Goal: Find specific page/section: Find specific page/section

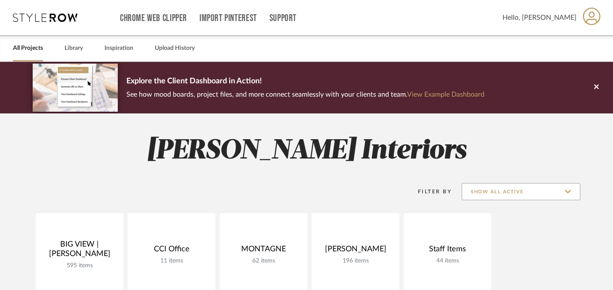
click at [494, 192] on input "Show All Active" at bounding box center [520, 191] width 119 height 17
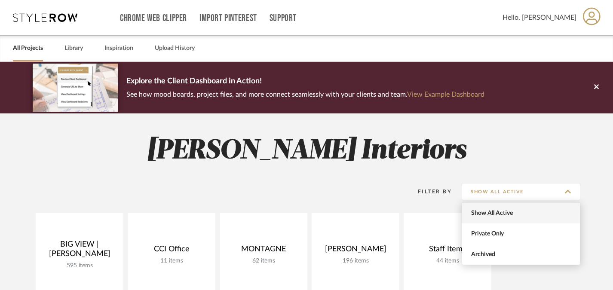
click at [506, 218] on span "Show All Active" at bounding box center [521, 213] width 118 height 21
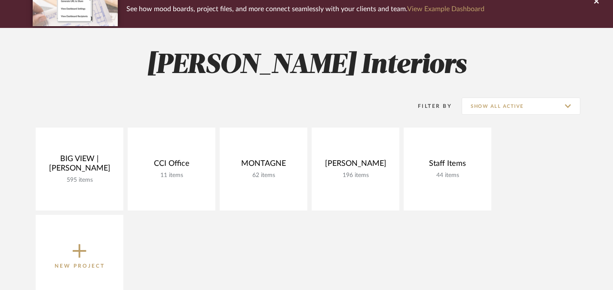
scroll to position [86, 0]
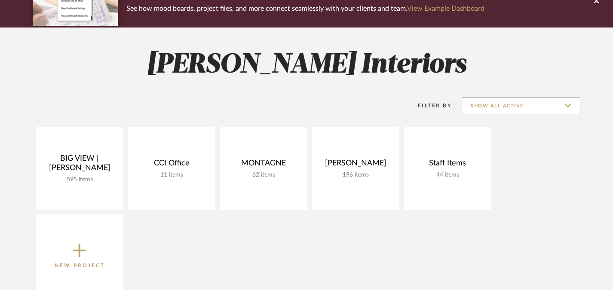
click at [498, 109] on input "Show All Active" at bounding box center [520, 105] width 119 height 17
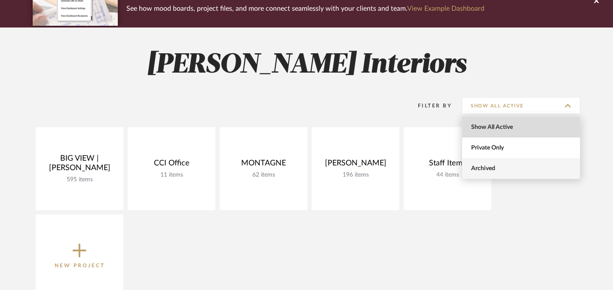
click at [490, 170] on span "Archived" at bounding box center [522, 168] width 102 height 7
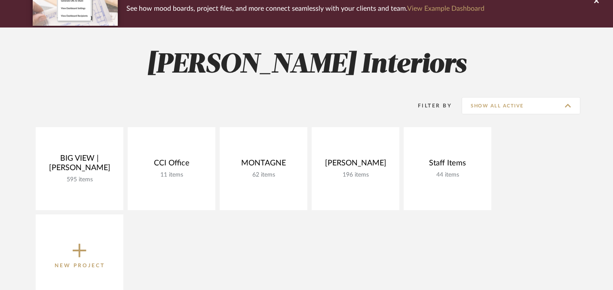
type input "Archived"
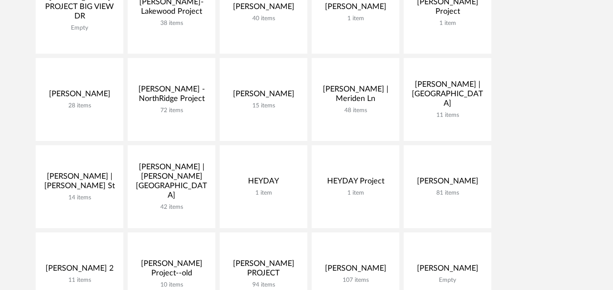
scroll to position [430, 0]
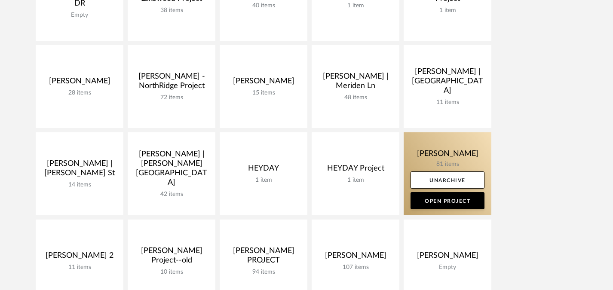
click at [449, 148] on link at bounding box center [447, 173] width 88 height 83
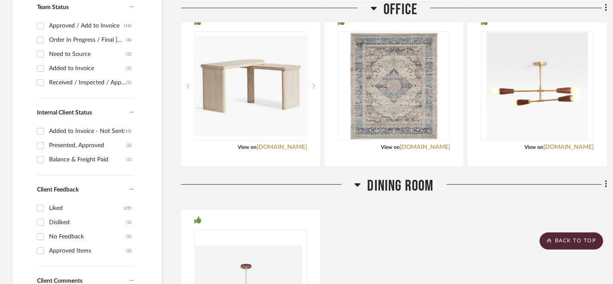
scroll to position [172, 0]
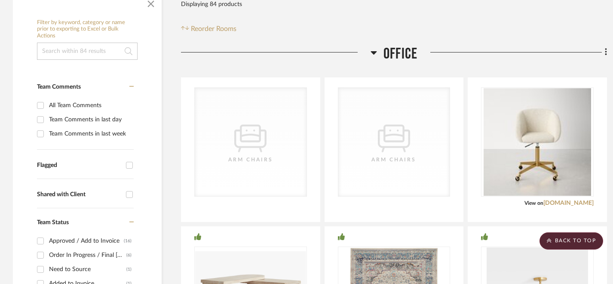
click at [375, 55] on icon at bounding box center [373, 52] width 6 height 10
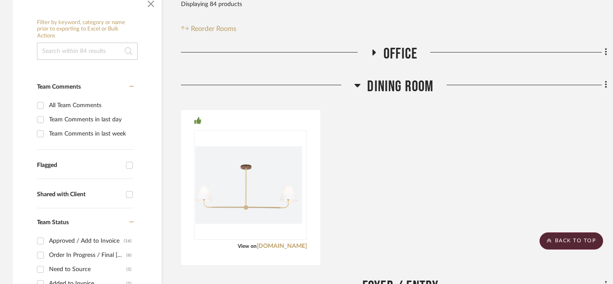
click at [356, 85] on icon at bounding box center [357, 85] width 6 height 3
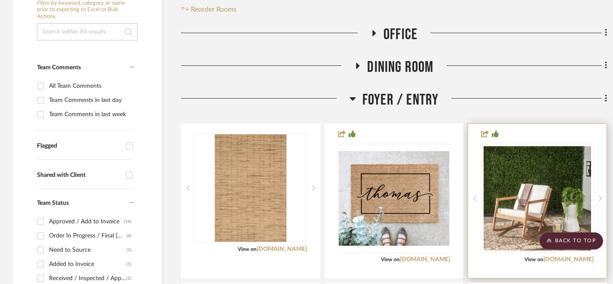
scroll to position [215, 0]
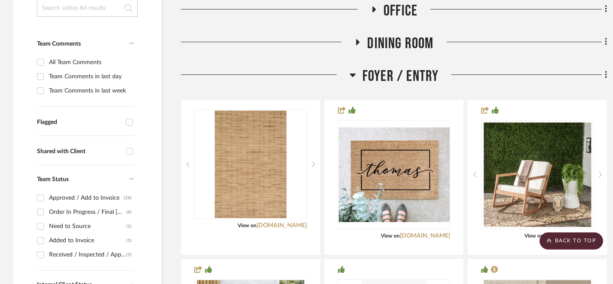
click at [353, 72] on icon at bounding box center [352, 75] width 6 height 10
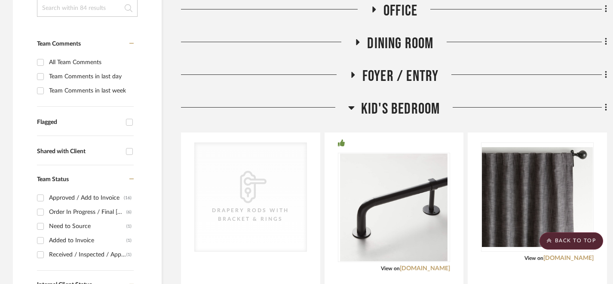
click at [353, 107] on icon at bounding box center [351, 107] width 6 height 3
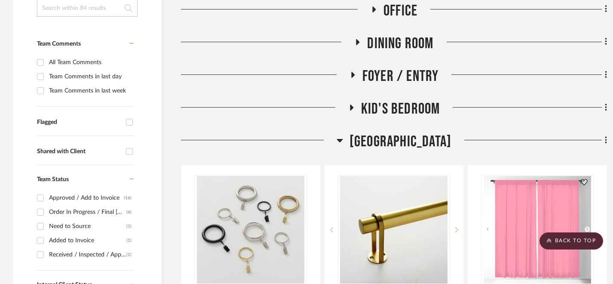
click at [343, 139] on icon at bounding box center [339, 140] width 6 height 10
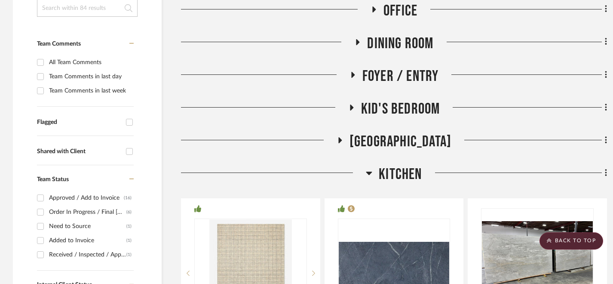
click at [366, 172] on icon at bounding box center [369, 172] width 6 height 3
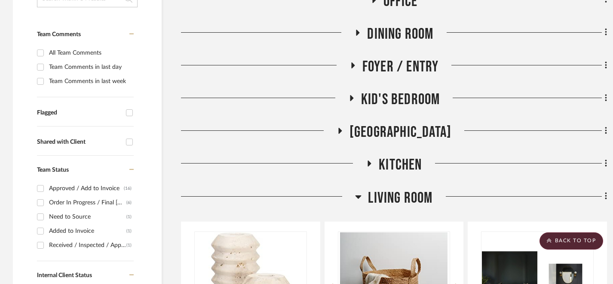
scroll to position [344, 0]
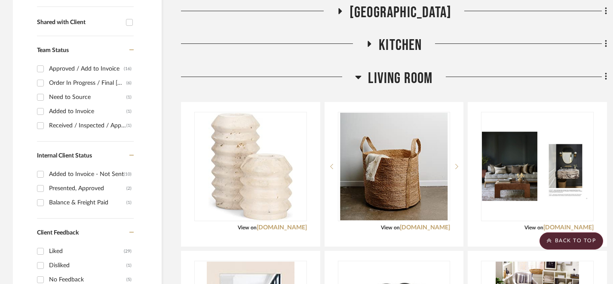
click at [360, 76] on icon at bounding box center [358, 77] width 6 height 3
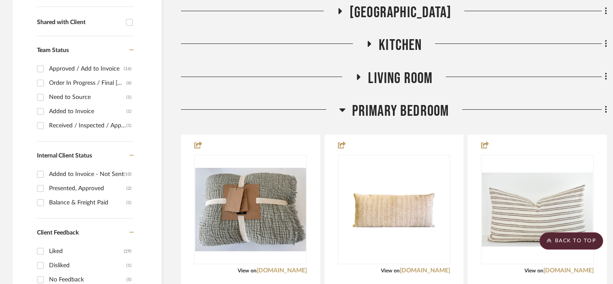
click at [345, 107] on h3 "Primary Bedroom" at bounding box center [394, 111] width 110 height 18
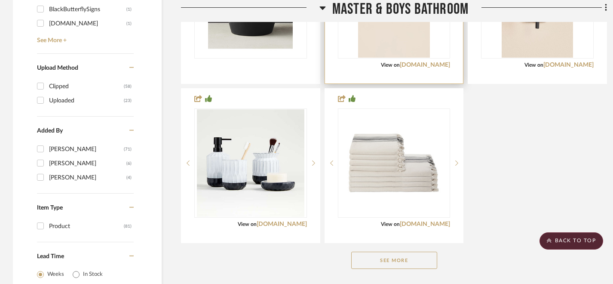
scroll to position [1289, 0]
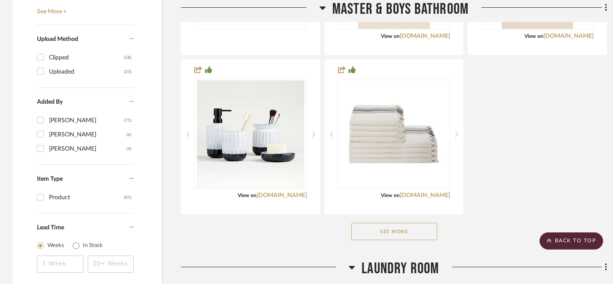
click at [387, 239] on button "See More" at bounding box center [394, 231] width 86 height 17
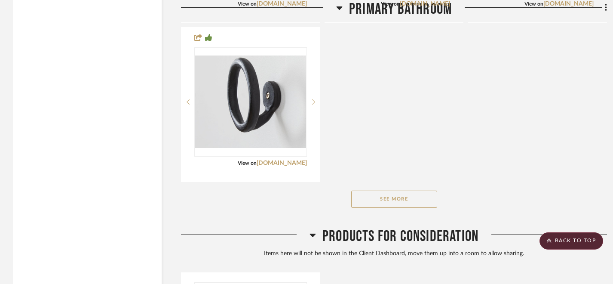
scroll to position [2234, 0]
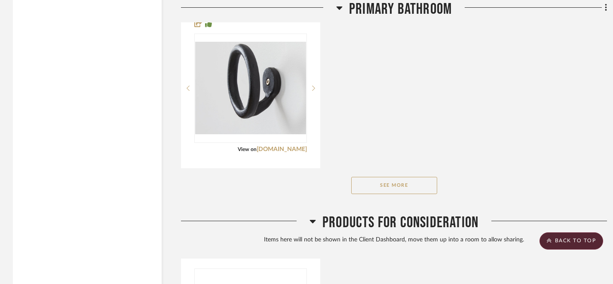
click at [396, 180] on button "See More" at bounding box center [394, 185] width 86 height 17
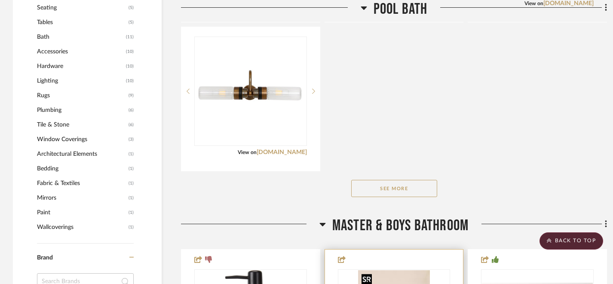
scroll to position [777, 0]
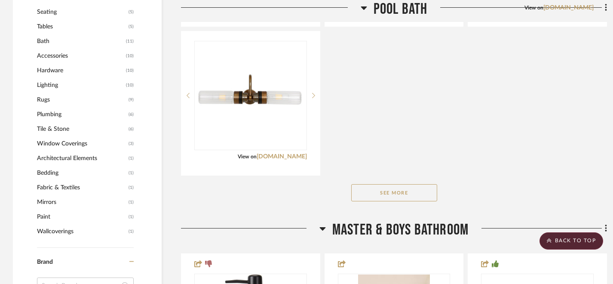
click at [404, 199] on button "See More" at bounding box center [394, 192] width 86 height 17
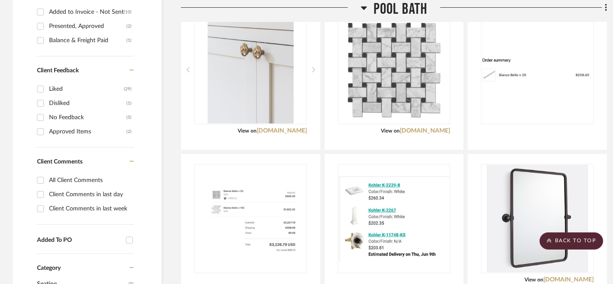
scroll to position [476, 0]
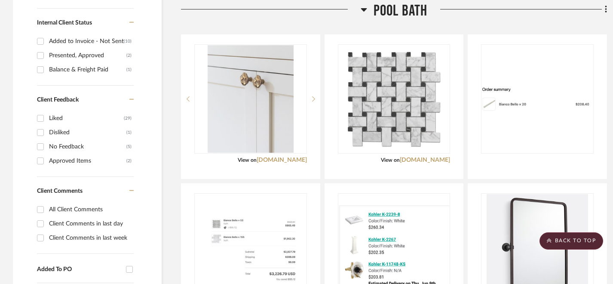
click at [363, 6] on icon at bounding box center [363, 9] width 6 height 10
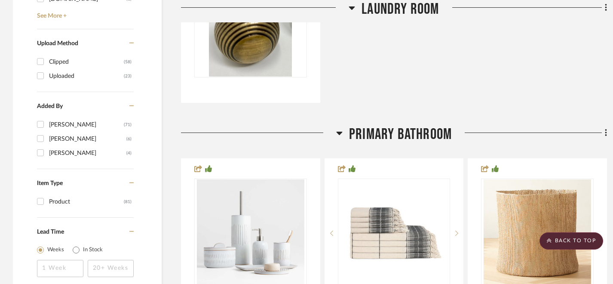
scroll to position [1379, 0]
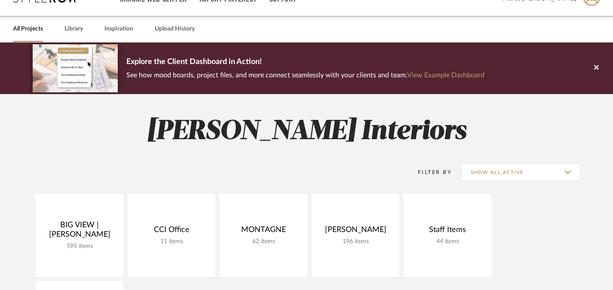
scroll to position [43, 0]
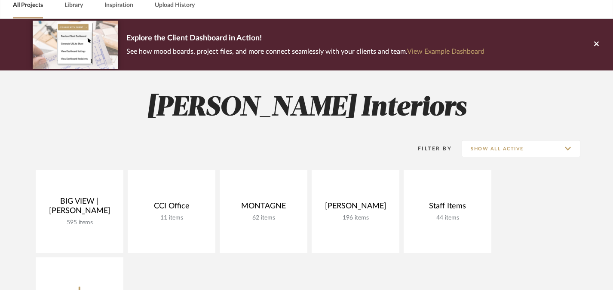
click at [526, 136] on div "Filter By Show All Active" at bounding box center [306, 149] width 547 height 43
click at [516, 146] on input "Show All Active" at bounding box center [520, 148] width 119 height 17
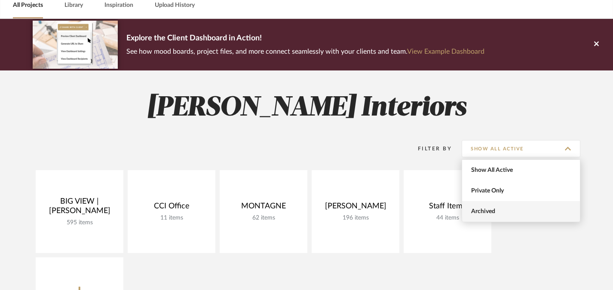
click at [480, 212] on span "Archived" at bounding box center [522, 211] width 102 height 7
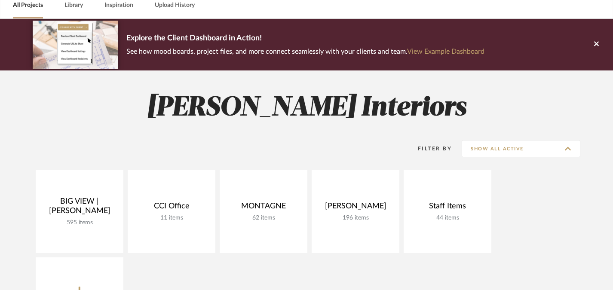
type input "Archived"
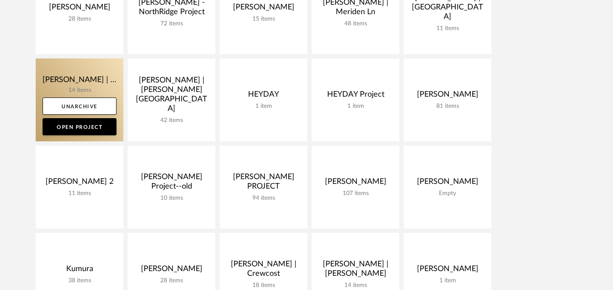
scroll to position [516, 0]
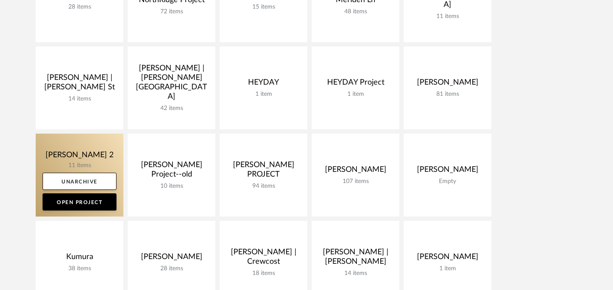
click at [79, 161] on link at bounding box center [80, 175] width 88 height 83
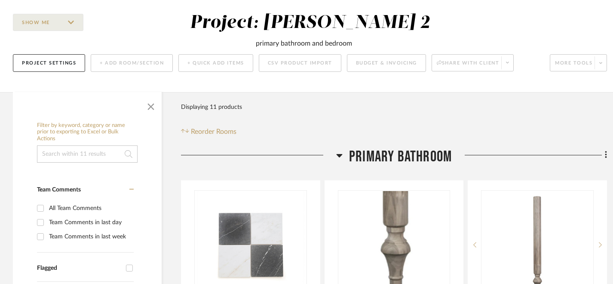
scroll to position [172, 0]
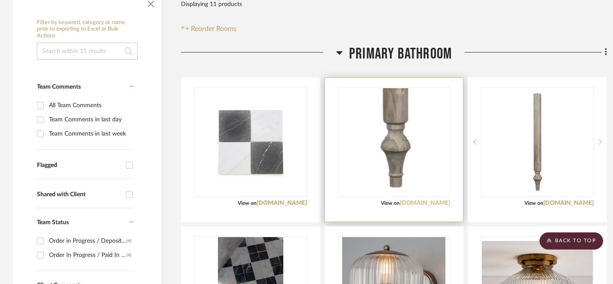
click at [424, 201] on link "[DOMAIN_NAME]" at bounding box center [425, 203] width 50 height 6
